Goal: Obtain resource: Download file/media

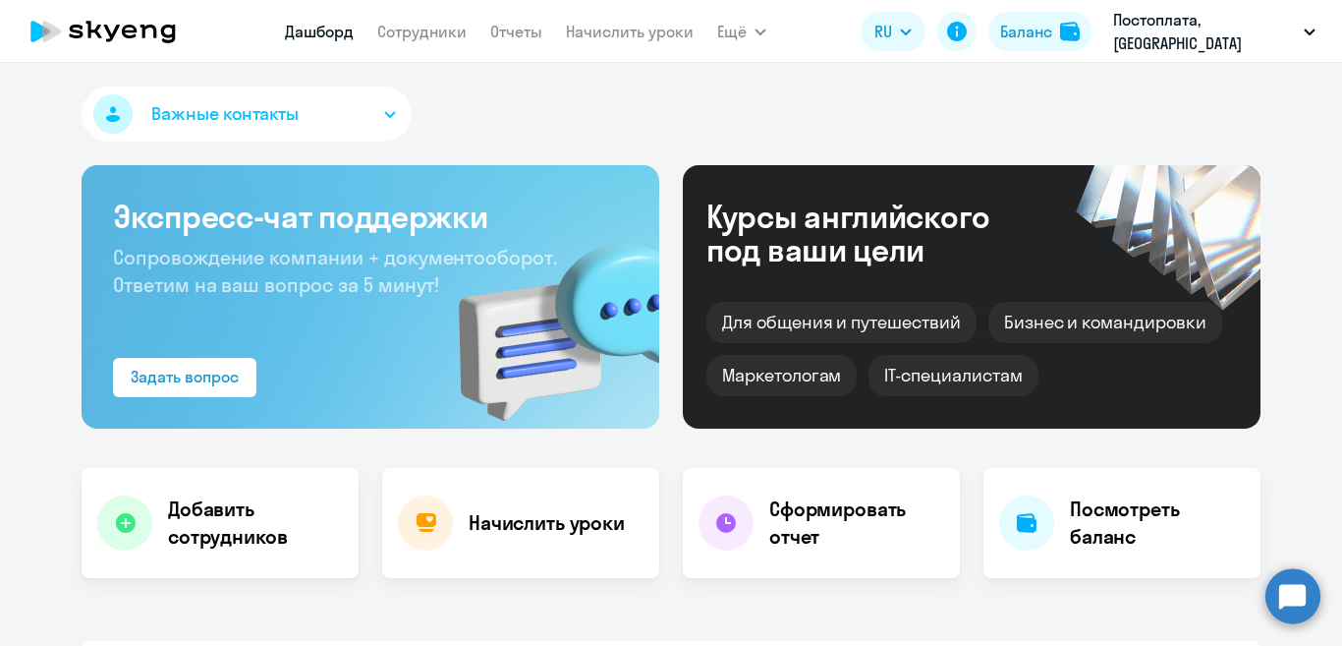
select select "30"
click at [520, 28] on link "Отчеты" at bounding box center [516, 32] width 52 height 20
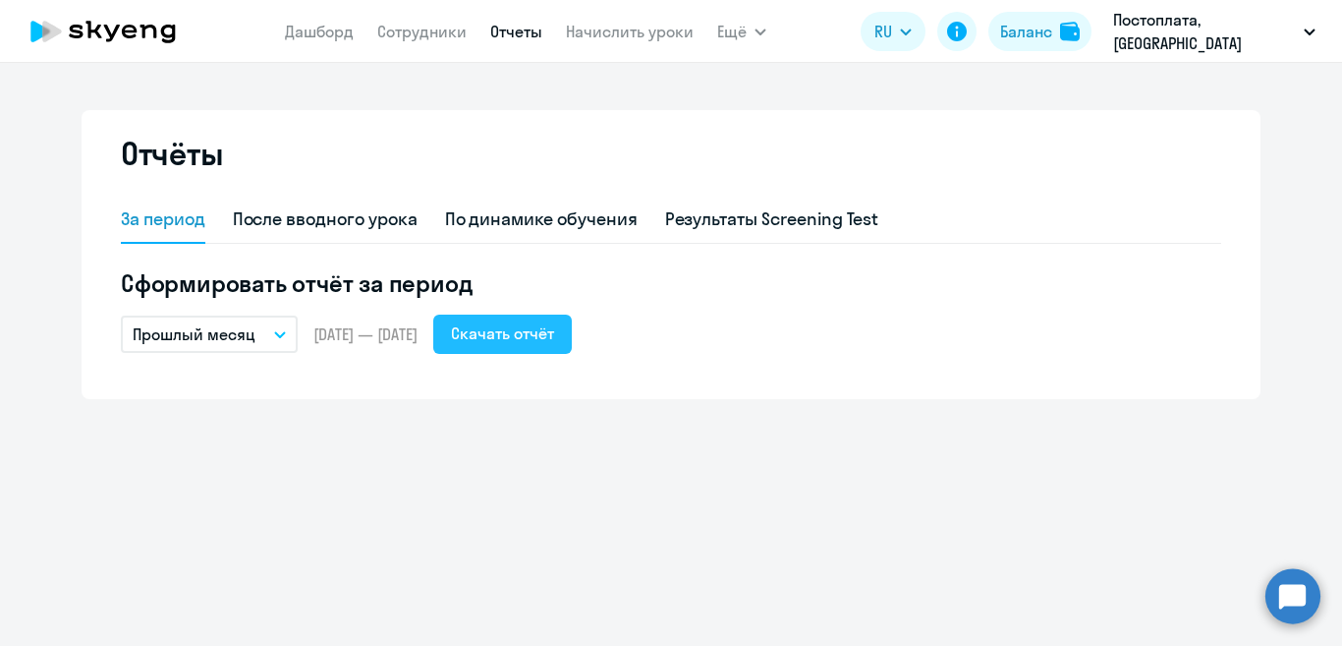
click at [547, 341] on div "Скачать отчёт" at bounding box center [502, 333] width 103 height 24
